Goal: Task Accomplishment & Management: Use online tool/utility

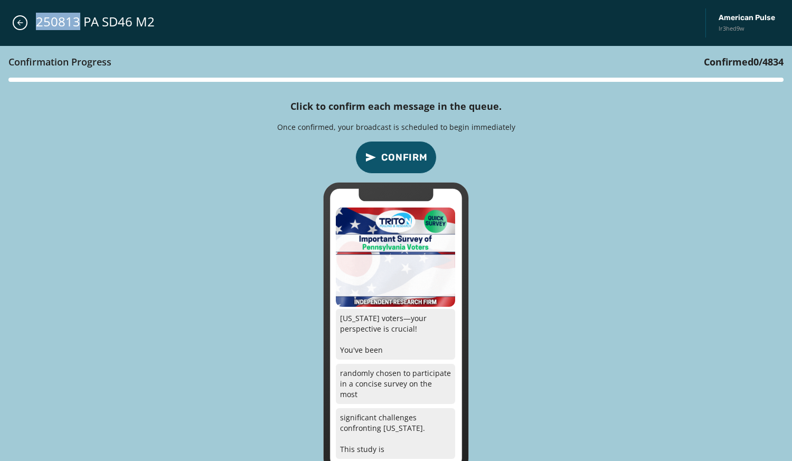
drag, startPoint x: 0, startPoint y: 0, endPoint x: 18, endPoint y: 12, distance: 21.7
click at [18, 12] on div "250813 PA SD46 M2 American Pulse lr3hed9w" at bounding box center [396, 23] width 792 height 46
click at [20, 29] on button "Close admin drawer" at bounding box center [20, 22] width 15 height 15
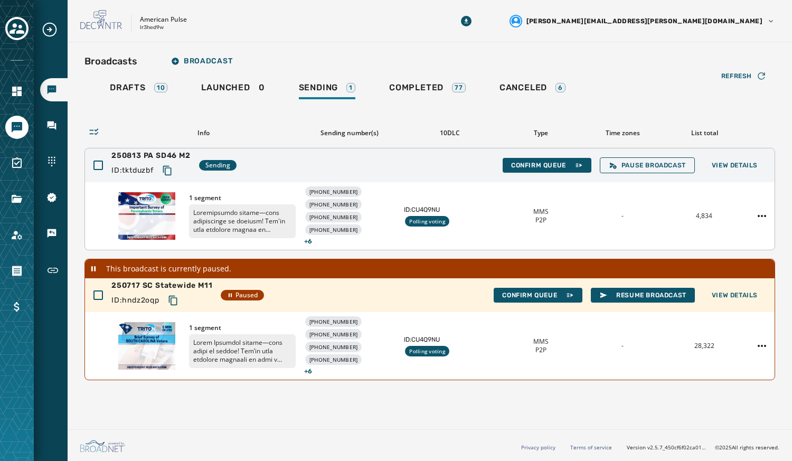
click at [761, 224] on div "1 segment [PHONE_NUMBER] [PHONE_NUMBER] [PHONE_NUMBER] [PHONE_NUMBER] + 6 ID: C…" at bounding box center [430, 216] width 690 height 68
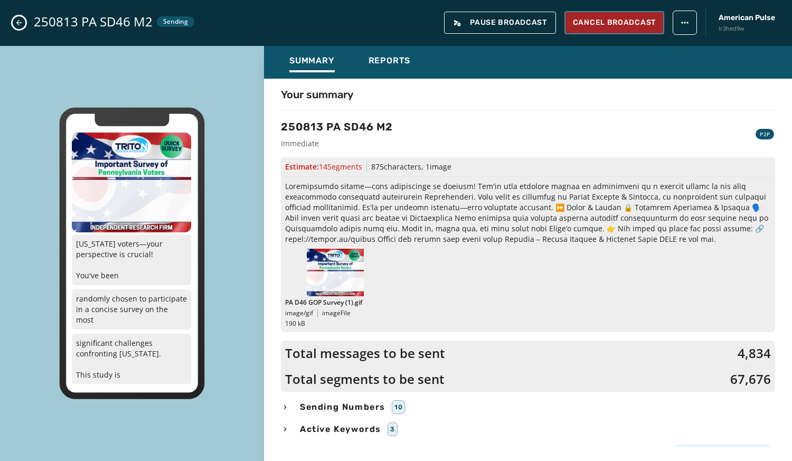
click at [593, 23] on span "Cancel Broadcast" at bounding box center [614, 22] width 83 height 11
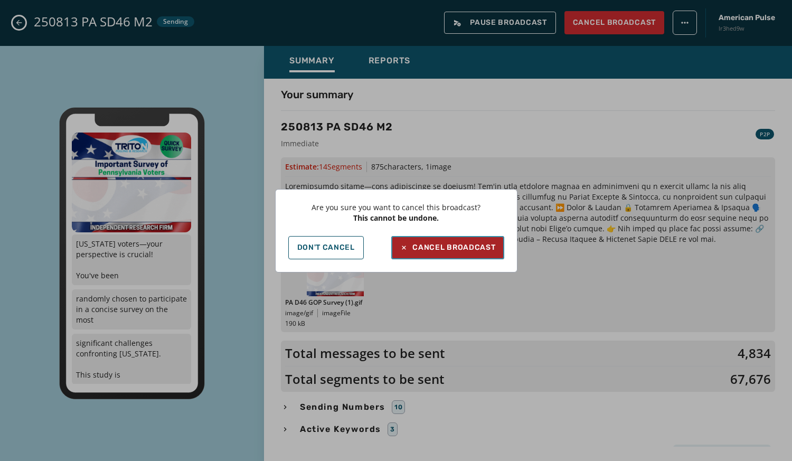
click at [438, 245] on div "Cancel Broadcast" at bounding box center [448, 247] width 96 height 11
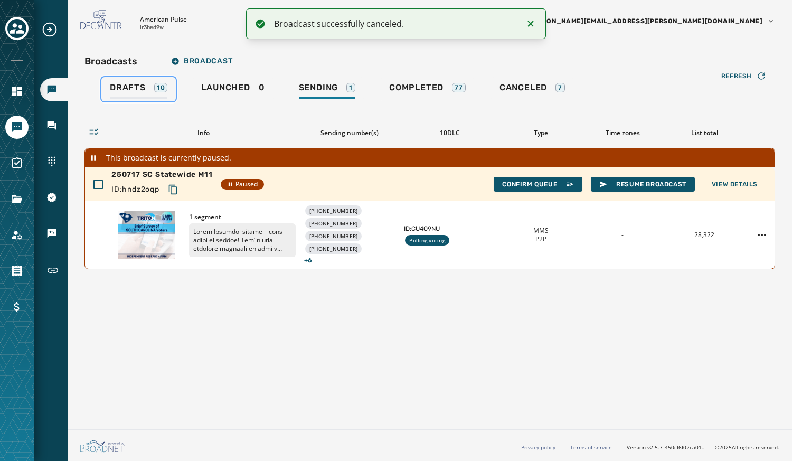
click at [128, 82] on link "Drafts 10" at bounding box center [138, 89] width 74 height 24
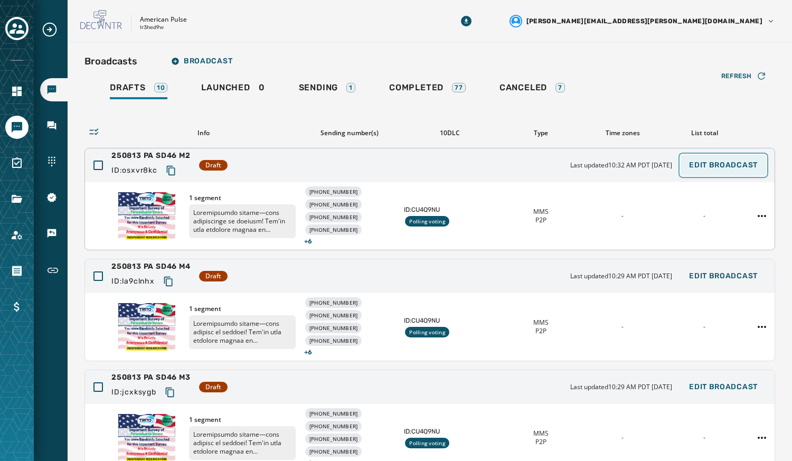
click at [719, 162] on span "Edit Broadcast" at bounding box center [723, 165] width 69 height 8
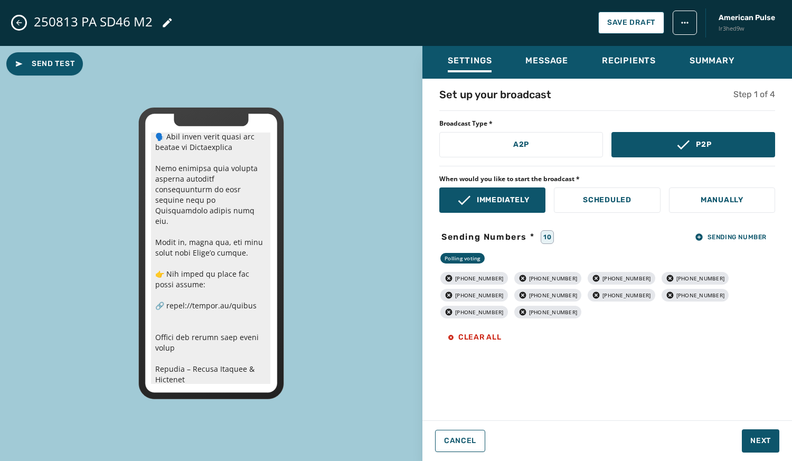
scroll to position [329, 0]
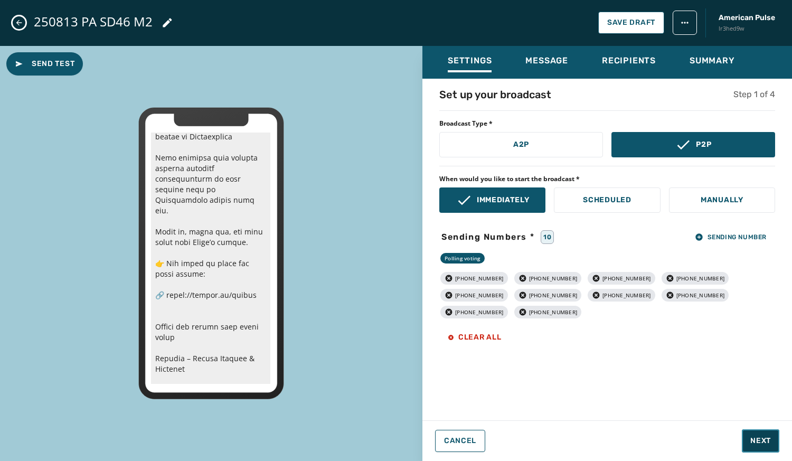
click at [752, 441] on span "Next" at bounding box center [761, 441] width 21 height 11
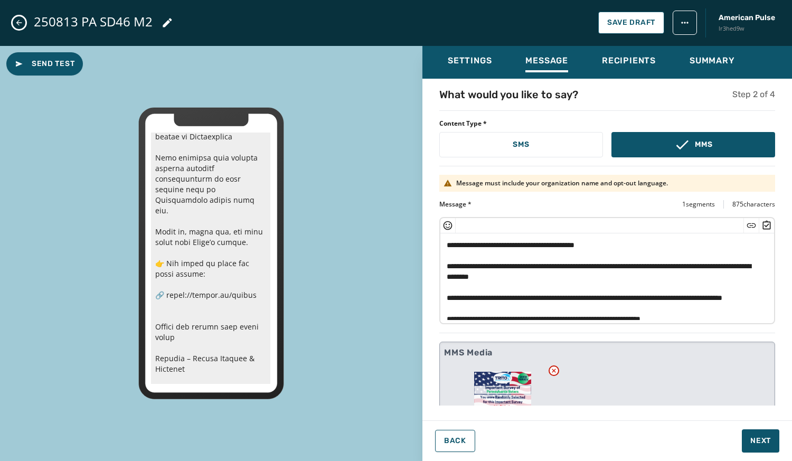
click at [766, 316] on div "**********" at bounding box center [607, 270] width 336 height 107
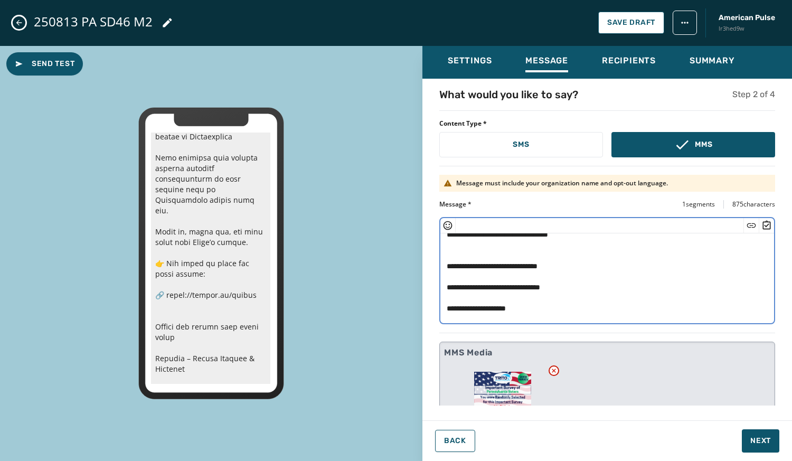
scroll to position [232, 0]
click at [756, 438] on span "Next" at bounding box center [761, 441] width 21 height 11
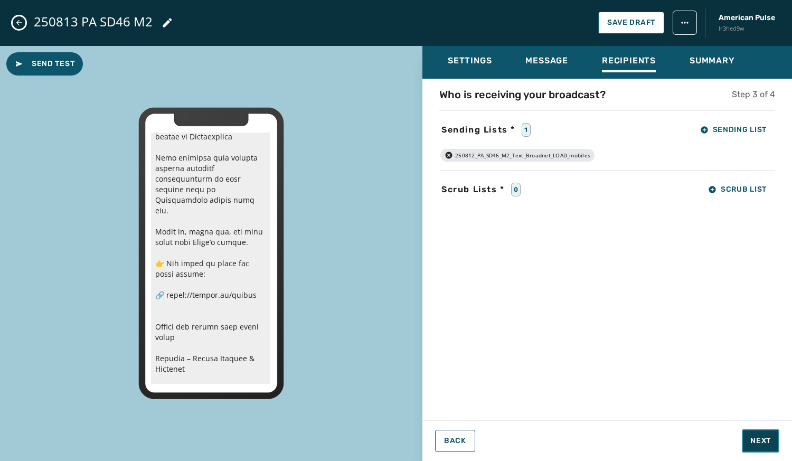
click at [756, 438] on span "Next" at bounding box center [761, 441] width 21 height 11
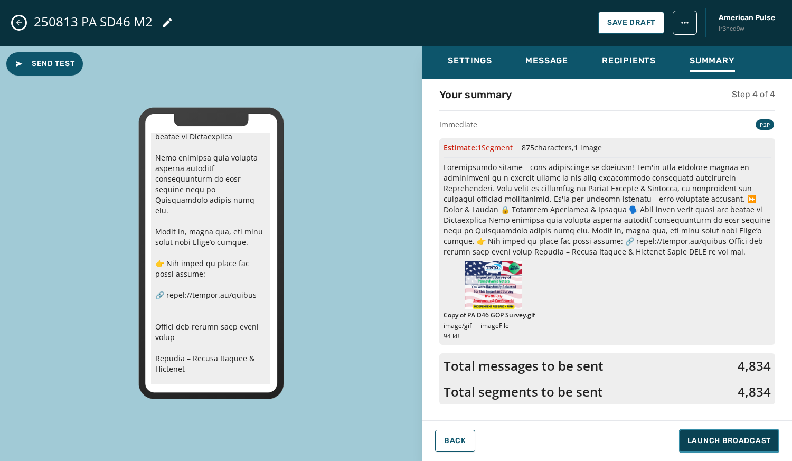
click at [756, 438] on span "Launch Broadcast" at bounding box center [729, 441] width 83 height 11
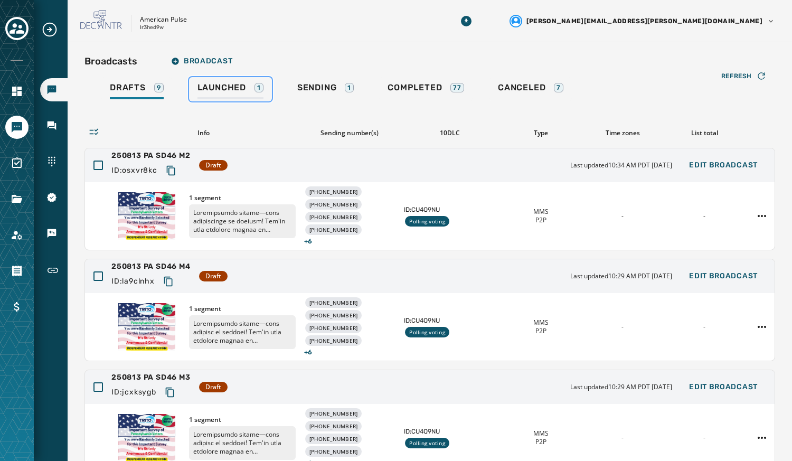
click at [233, 80] on link "Launched 1" at bounding box center [230, 89] width 83 height 24
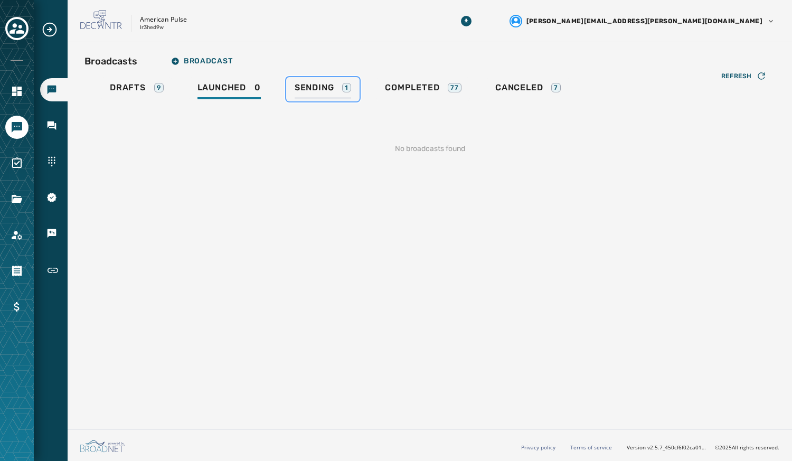
click at [310, 86] on span "Sending" at bounding box center [315, 87] width 40 height 11
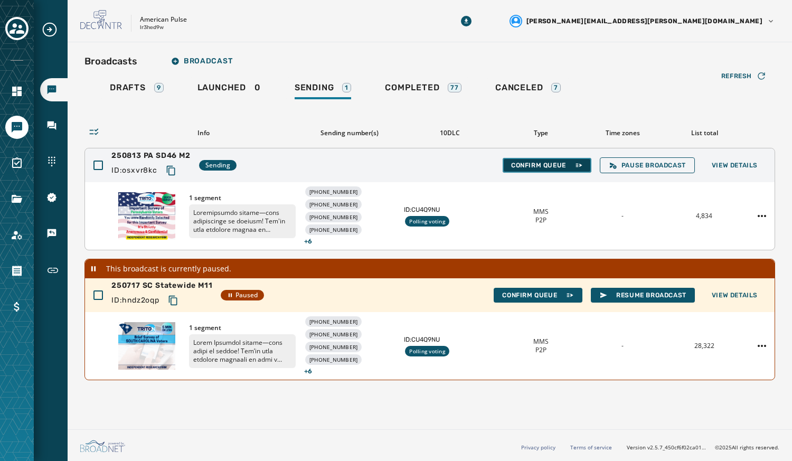
click at [545, 164] on span "Confirm Queue" at bounding box center [547, 165] width 72 height 8
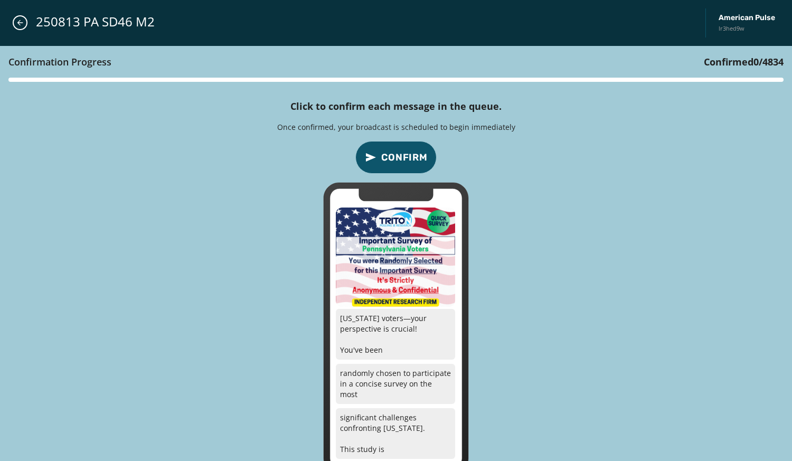
click at [392, 151] on span "Confirm" at bounding box center [404, 157] width 46 height 15
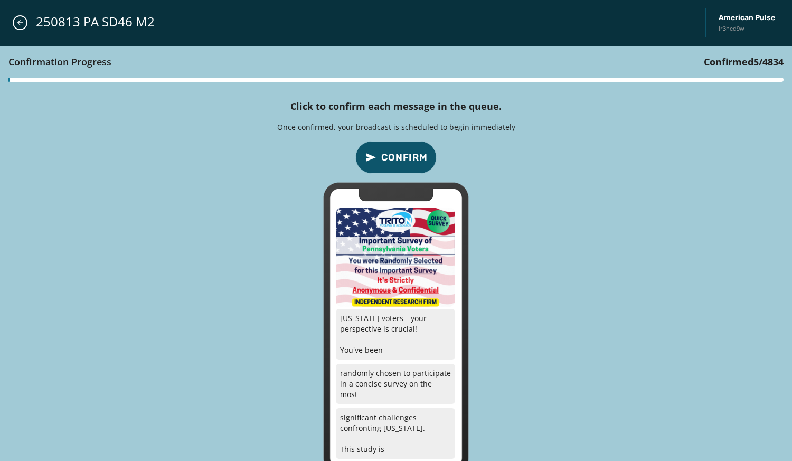
click at [392, 151] on span "Confirm" at bounding box center [404, 157] width 46 height 15
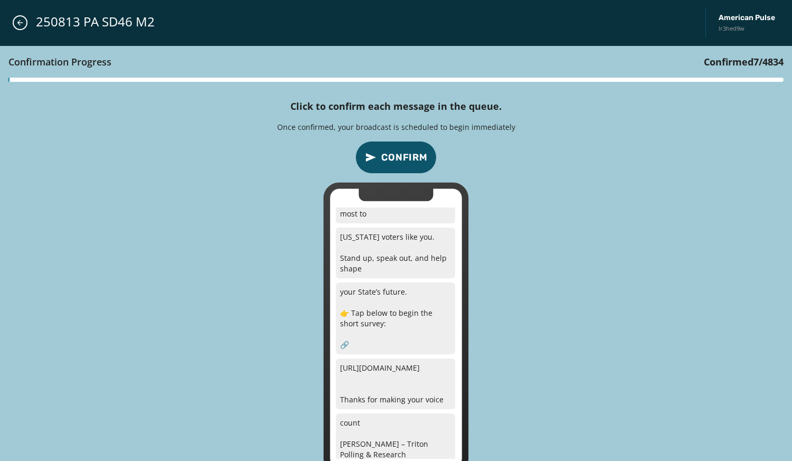
scroll to position [568, 0]
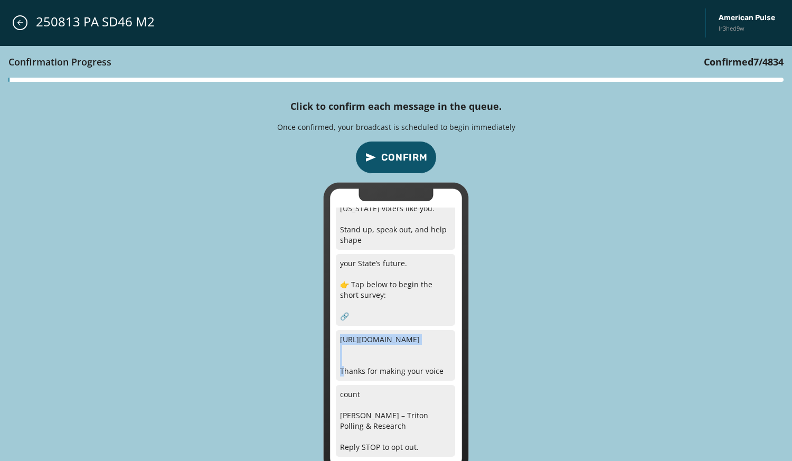
drag, startPoint x: 423, startPoint y: 338, endPoint x: 338, endPoint y: 340, distance: 85.1
click at [338, 340] on p "[URL][DOMAIN_NAME] Thanks for making your voice" at bounding box center [395, 355] width 119 height 51
copy p "[URL][DOMAIN_NAME]"
click at [382, 162] on span "Confirm" at bounding box center [404, 157] width 46 height 15
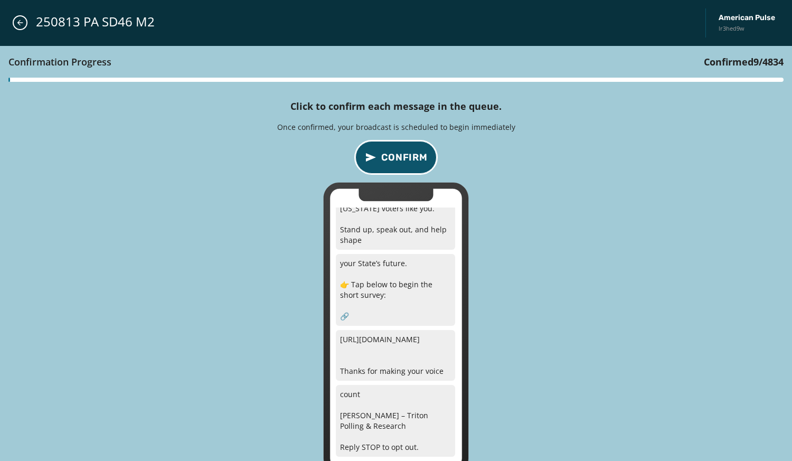
click at [382, 162] on span "Confirm" at bounding box center [404, 157] width 46 height 15
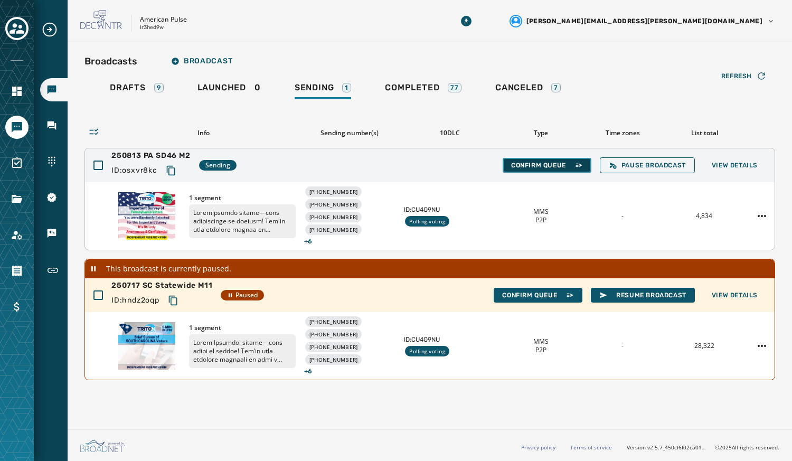
click at [551, 165] on span "Confirm Queue" at bounding box center [547, 165] width 72 height 8
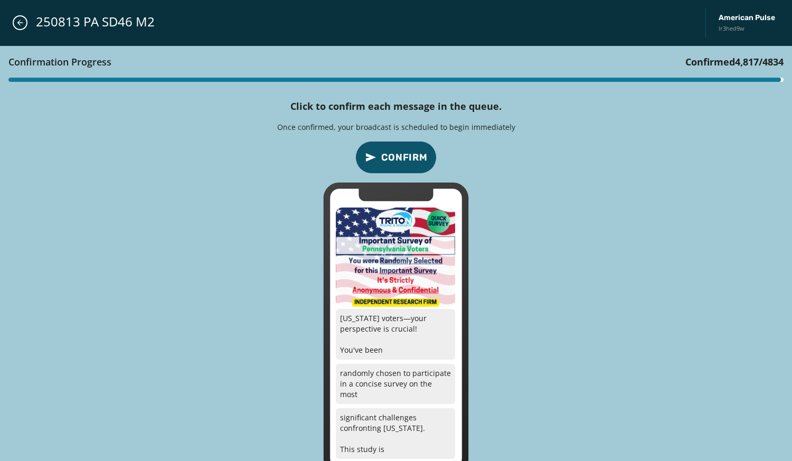
click at [394, 144] on button "Confirm" at bounding box center [395, 157] width 81 height 33
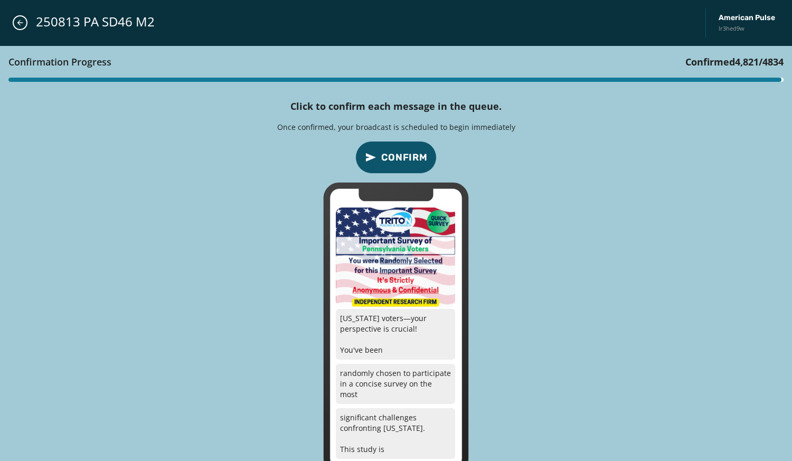
click at [394, 144] on button "Confirm" at bounding box center [395, 157] width 81 height 33
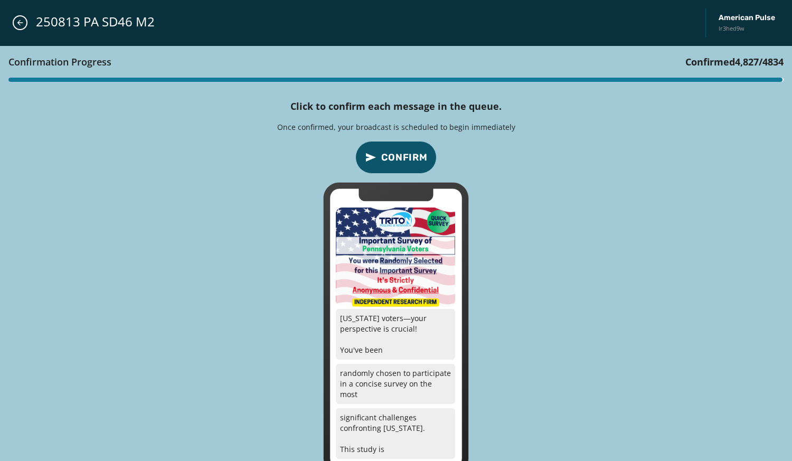
click at [394, 144] on button "Confirm" at bounding box center [395, 157] width 81 height 33
drag, startPoint x: 394, startPoint y: 144, endPoint x: 379, endPoint y: 143, distance: 15.4
click at [379, 143] on button "Confirm" at bounding box center [395, 157] width 81 height 33
click at [404, 153] on span "Confirm" at bounding box center [404, 157] width 46 height 15
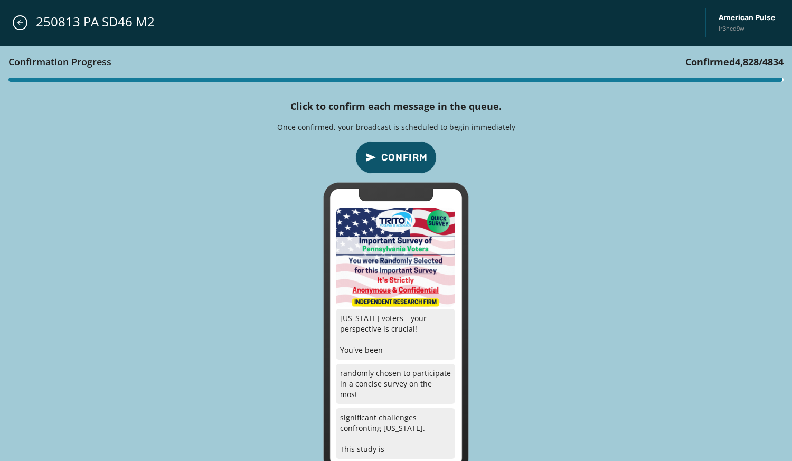
click at [404, 153] on span "Confirm" at bounding box center [404, 157] width 46 height 15
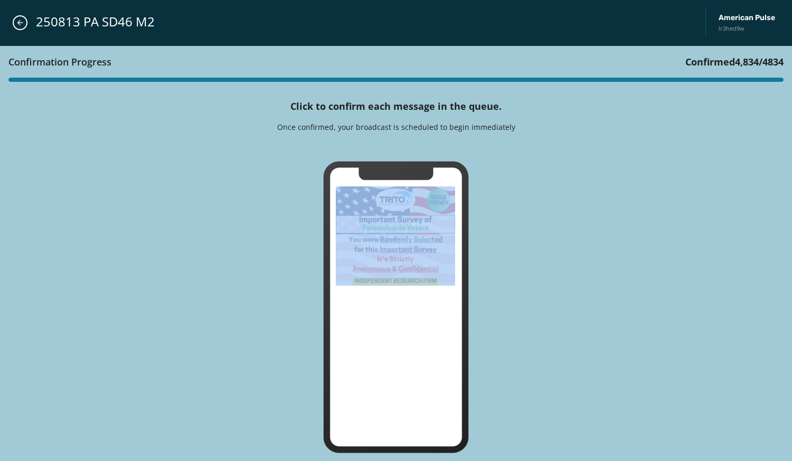
click at [404, 153] on div "Confirmation Progress Confirmed 4,834 / 4834 Click to confirm each message in t…" at bounding box center [396, 254] width 792 height 416
